Goal: Use online tool/utility: Utilize a website feature to perform a specific function

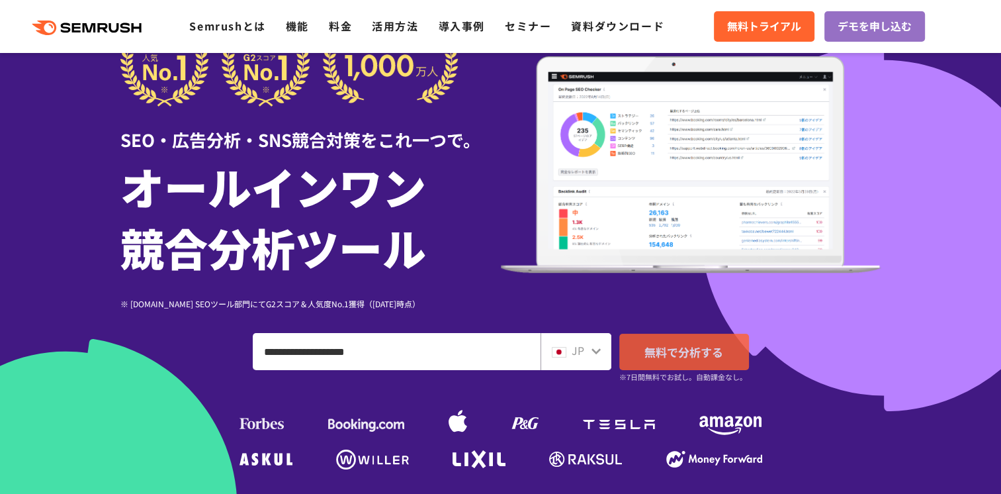
type input "**********"
click at [660, 353] on span "無料で分析する" at bounding box center [684, 351] width 79 height 17
click at [598, 353] on icon at bounding box center [596, 350] width 11 height 11
click at [649, 355] on span "無料で分析する" at bounding box center [684, 351] width 79 height 17
